Goal: Navigation & Orientation: Find specific page/section

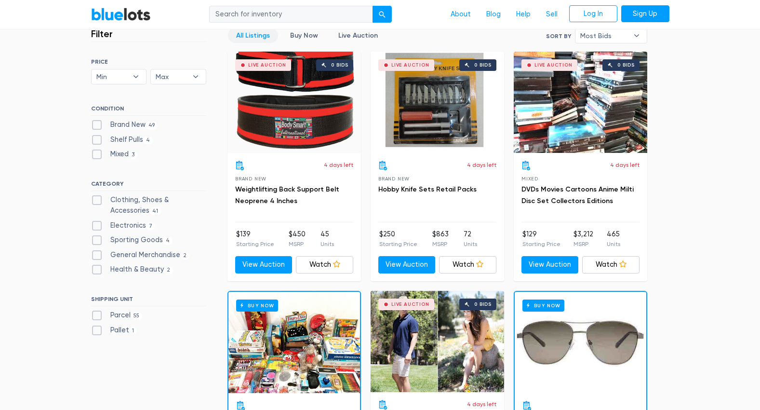
scroll to position [232, 0]
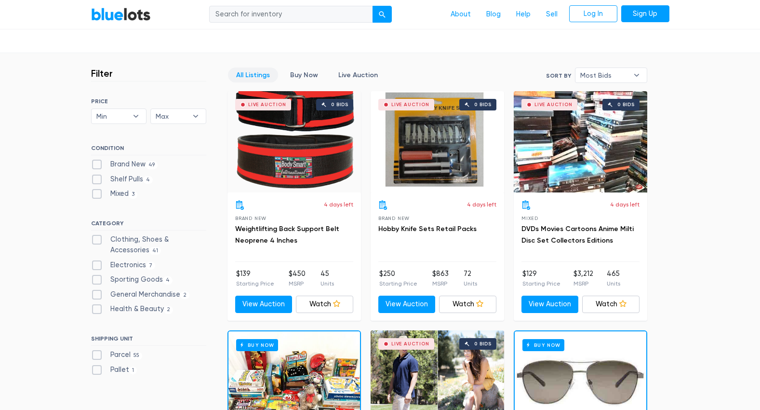
click at [101, 268] on label "Electronics 7" at bounding box center [123, 265] width 65 height 11
click at [97, 266] on input "Electronics 7" at bounding box center [94, 263] width 6 height 6
checkbox input "true"
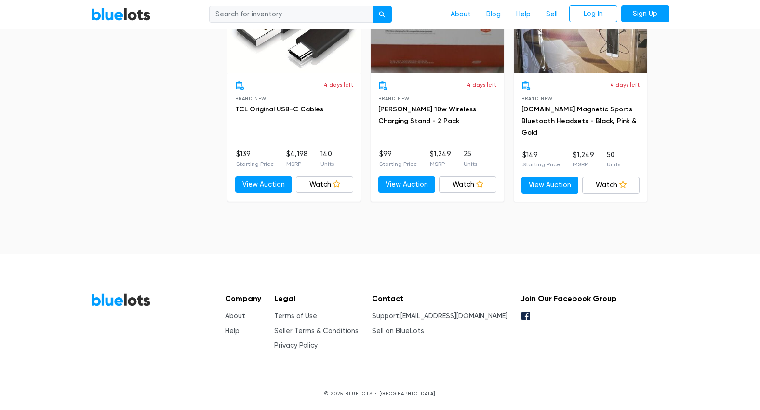
scroll to position [766, 0]
